Goal: Task Accomplishment & Management: Complete application form

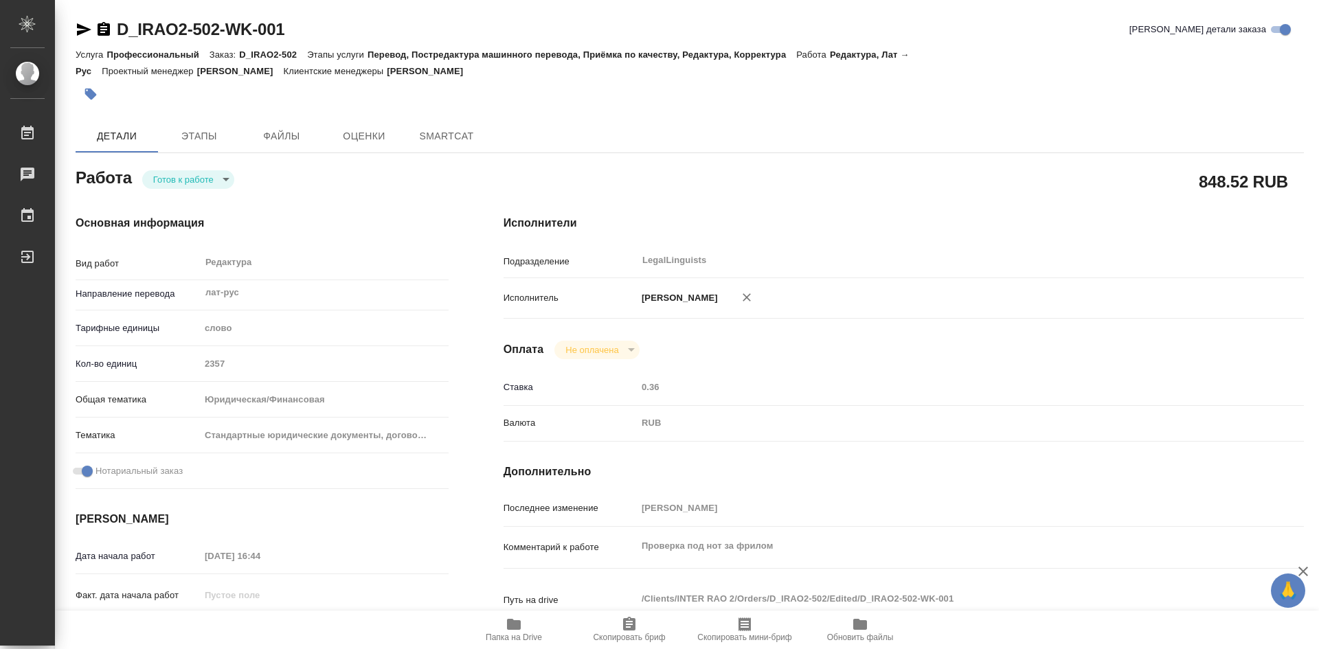
type textarea "x"
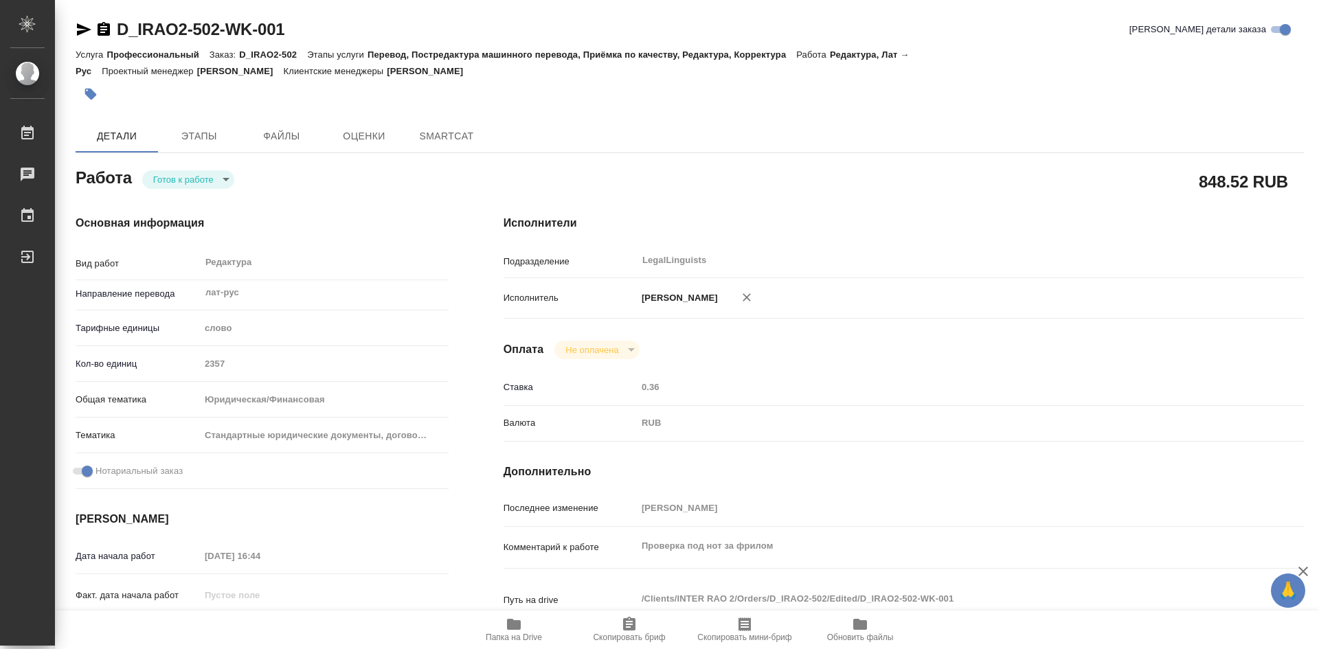
type textarea "x"
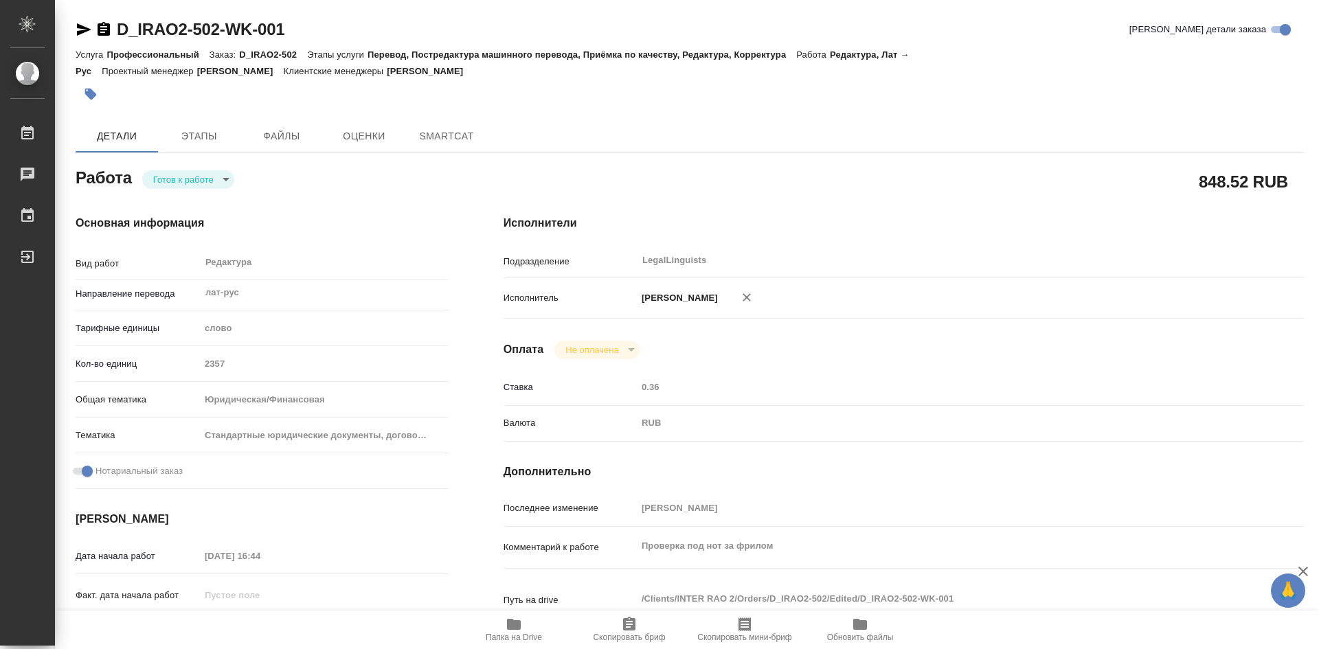
click at [515, 627] on icon "button" at bounding box center [514, 624] width 14 height 11
type textarea "x"
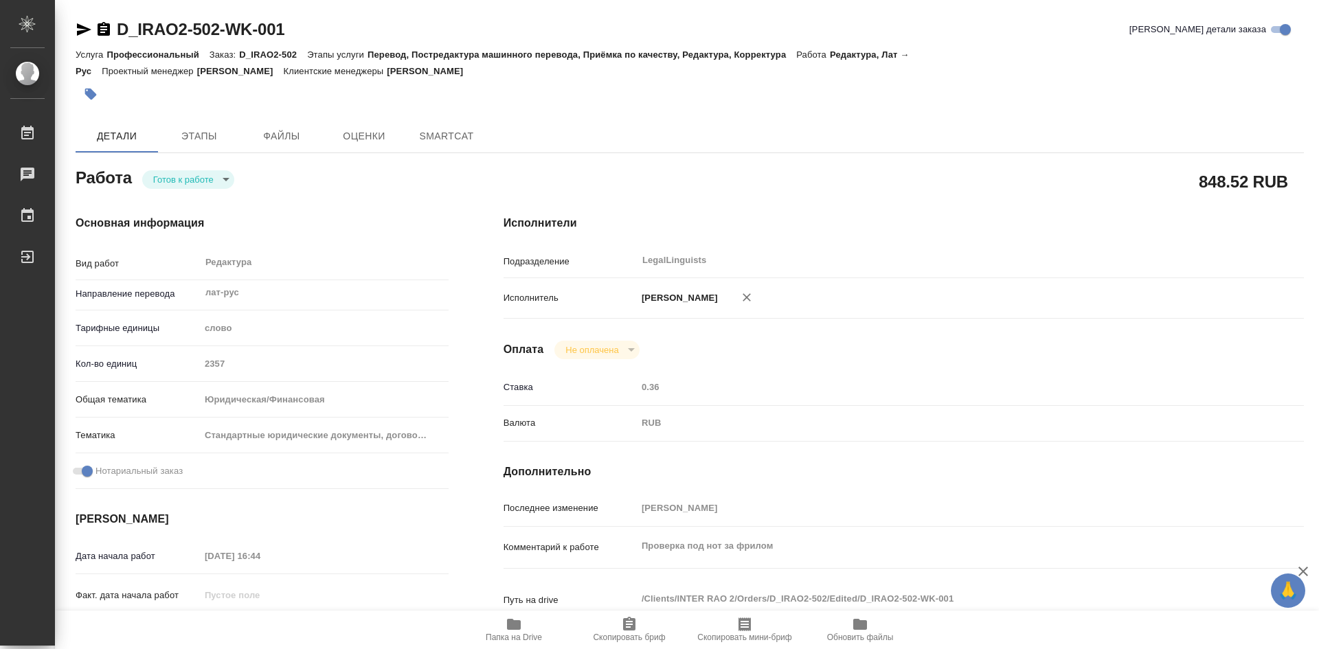
type textarea "x"
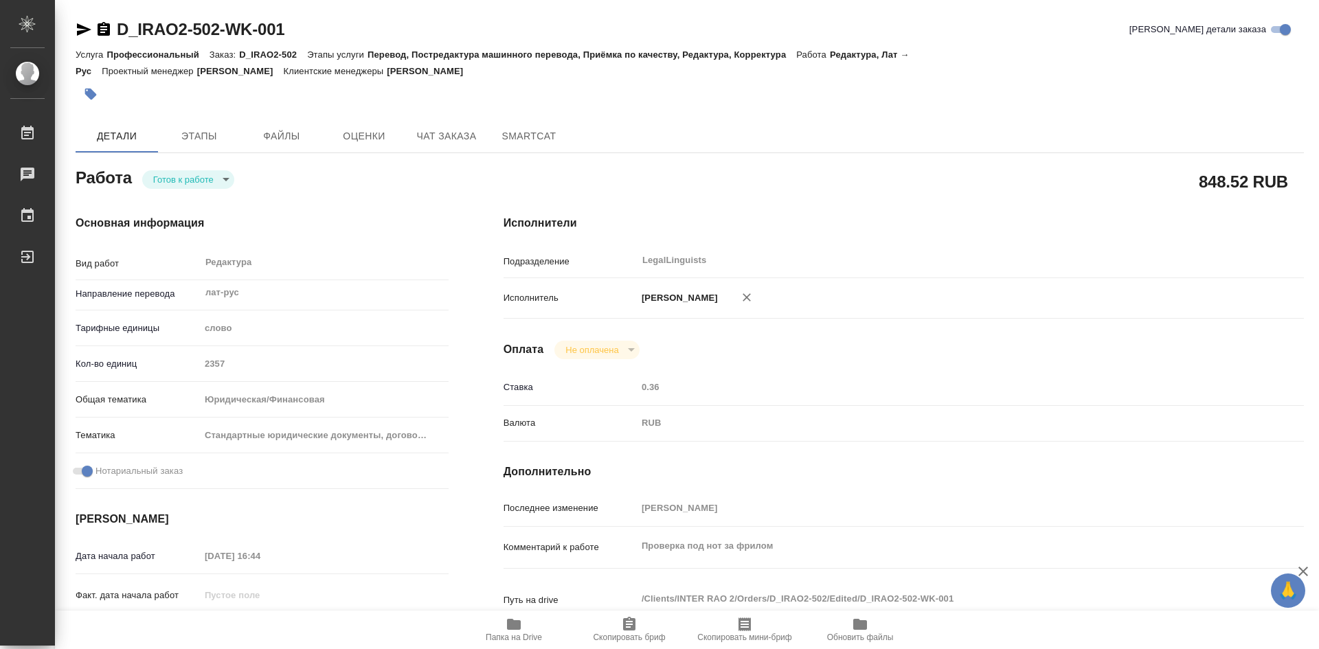
type textarea "x"
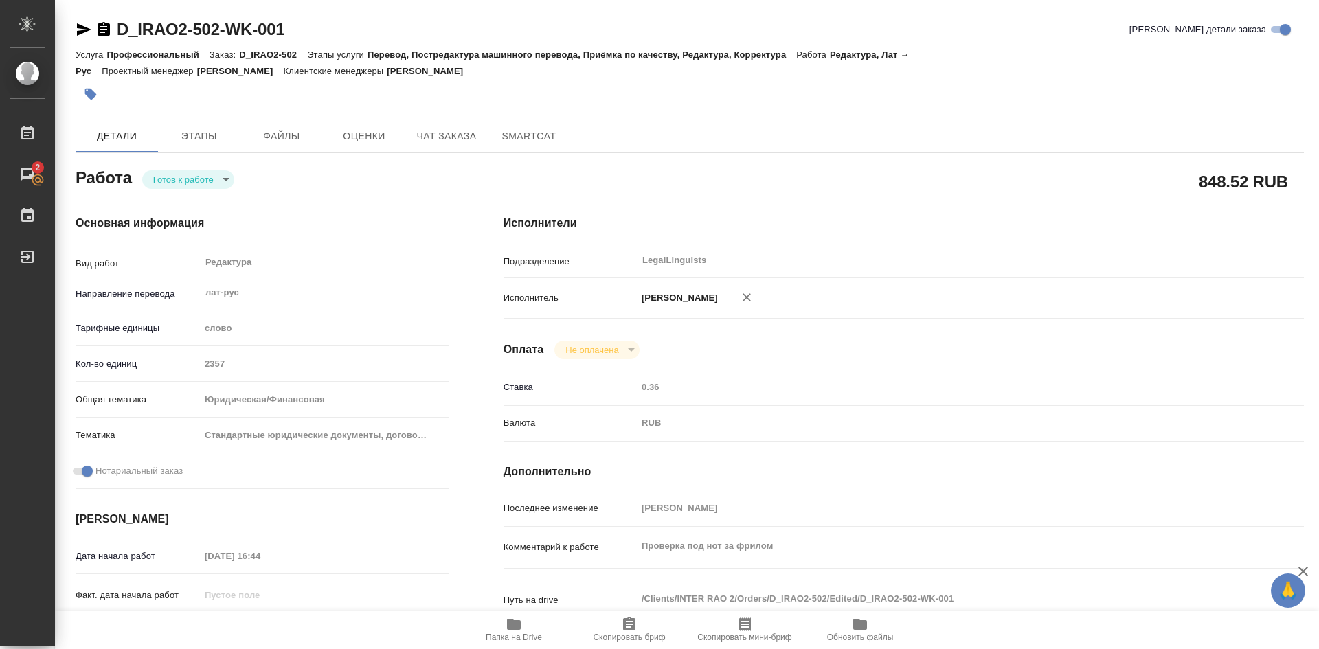
type textarea "x"
